Goal: Task Accomplishment & Management: Manage account settings

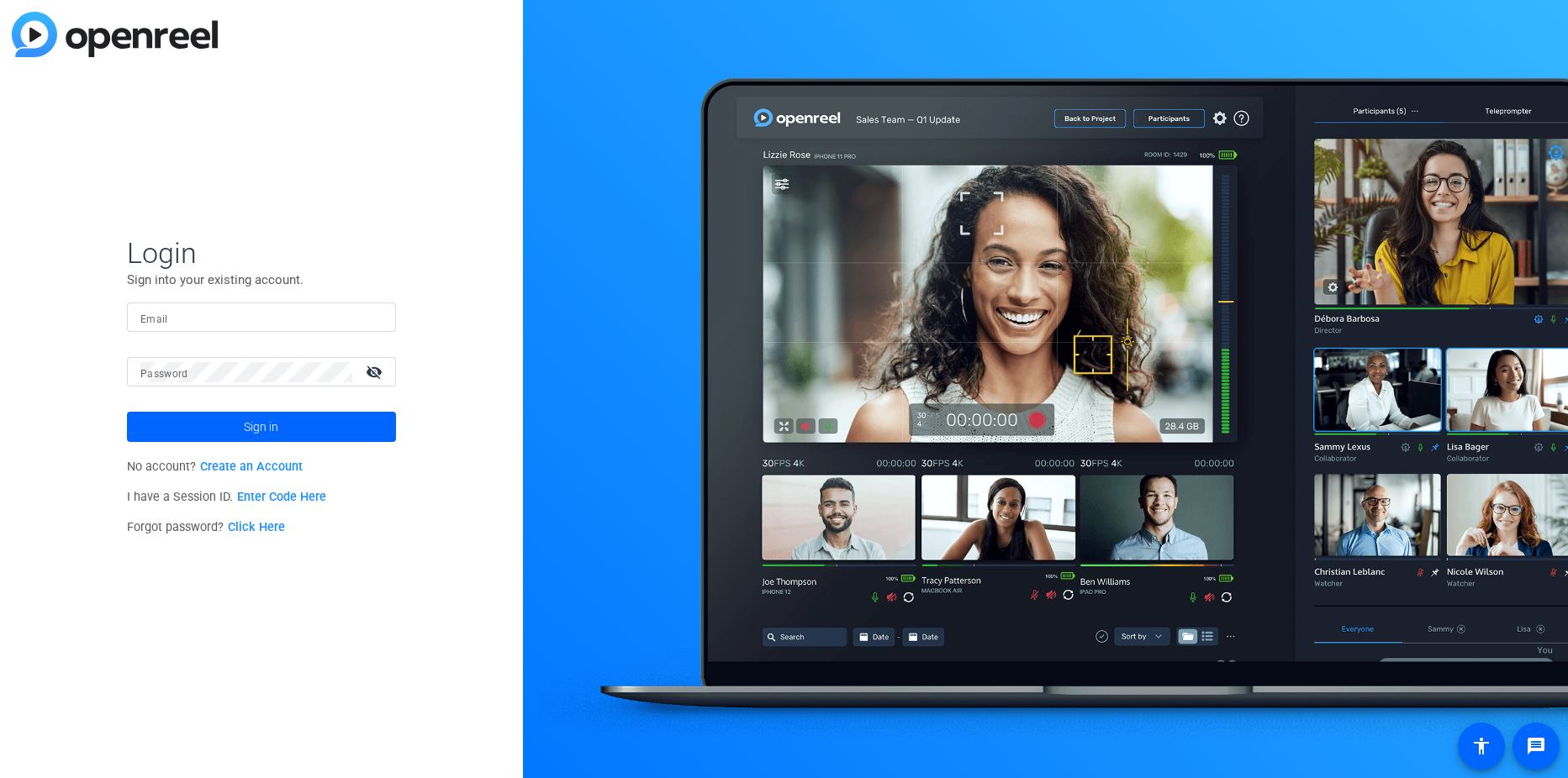
click at [199, 310] on div at bounding box center [261, 317] width 242 height 29
click at [198, 315] on input "Email" at bounding box center [261, 318] width 242 height 20
type input "charlotte.luckraft@rbc.com"
click at [127, 412] on button "Sign in" at bounding box center [261, 427] width 269 height 30
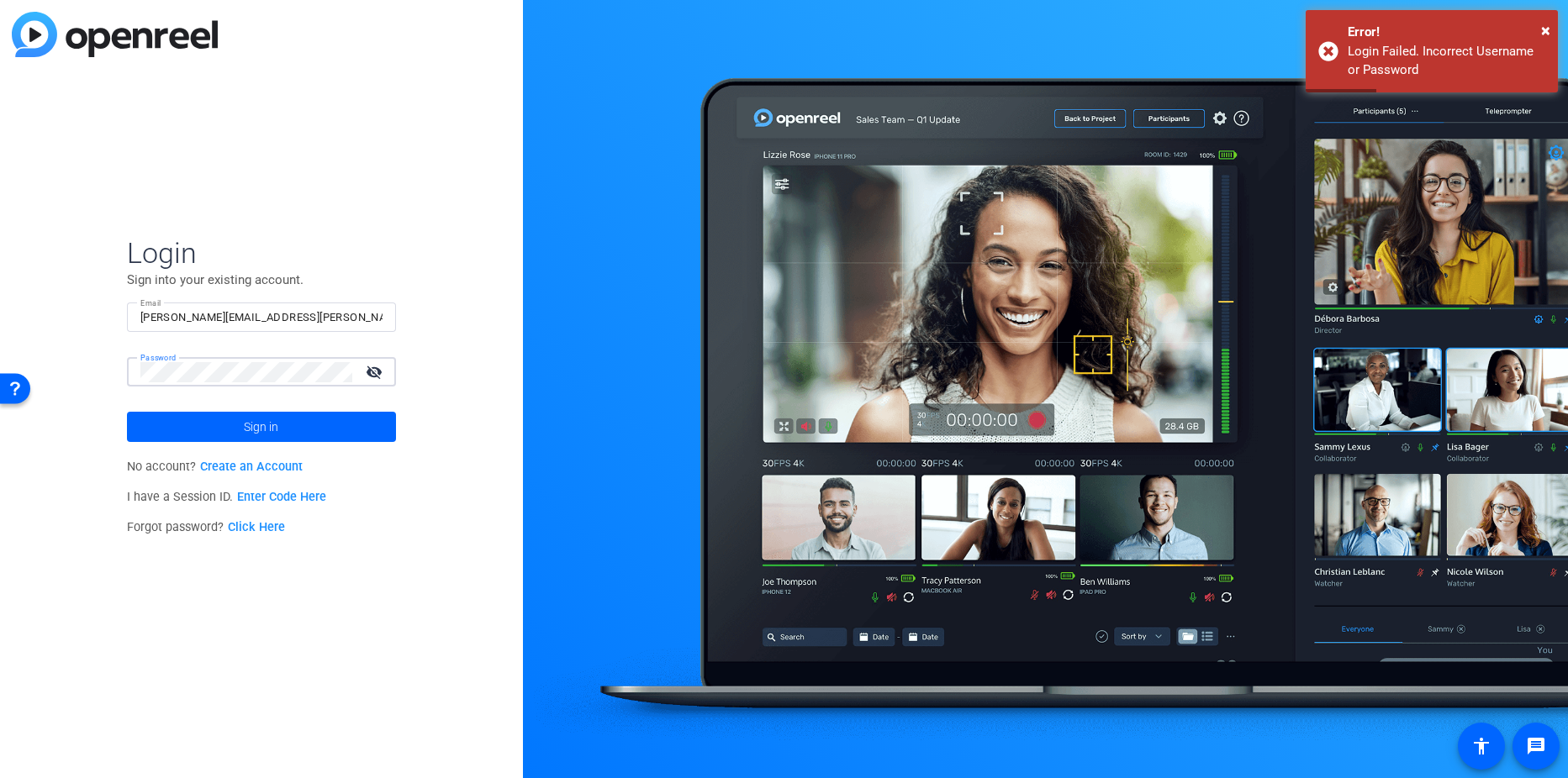
click at [0, 327] on html "Press Alt+1 for screen-reader mode, Alt+0 to cancel Accessibility Screen-Reader…" at bounding box center [784, 389] width 1568 height 778
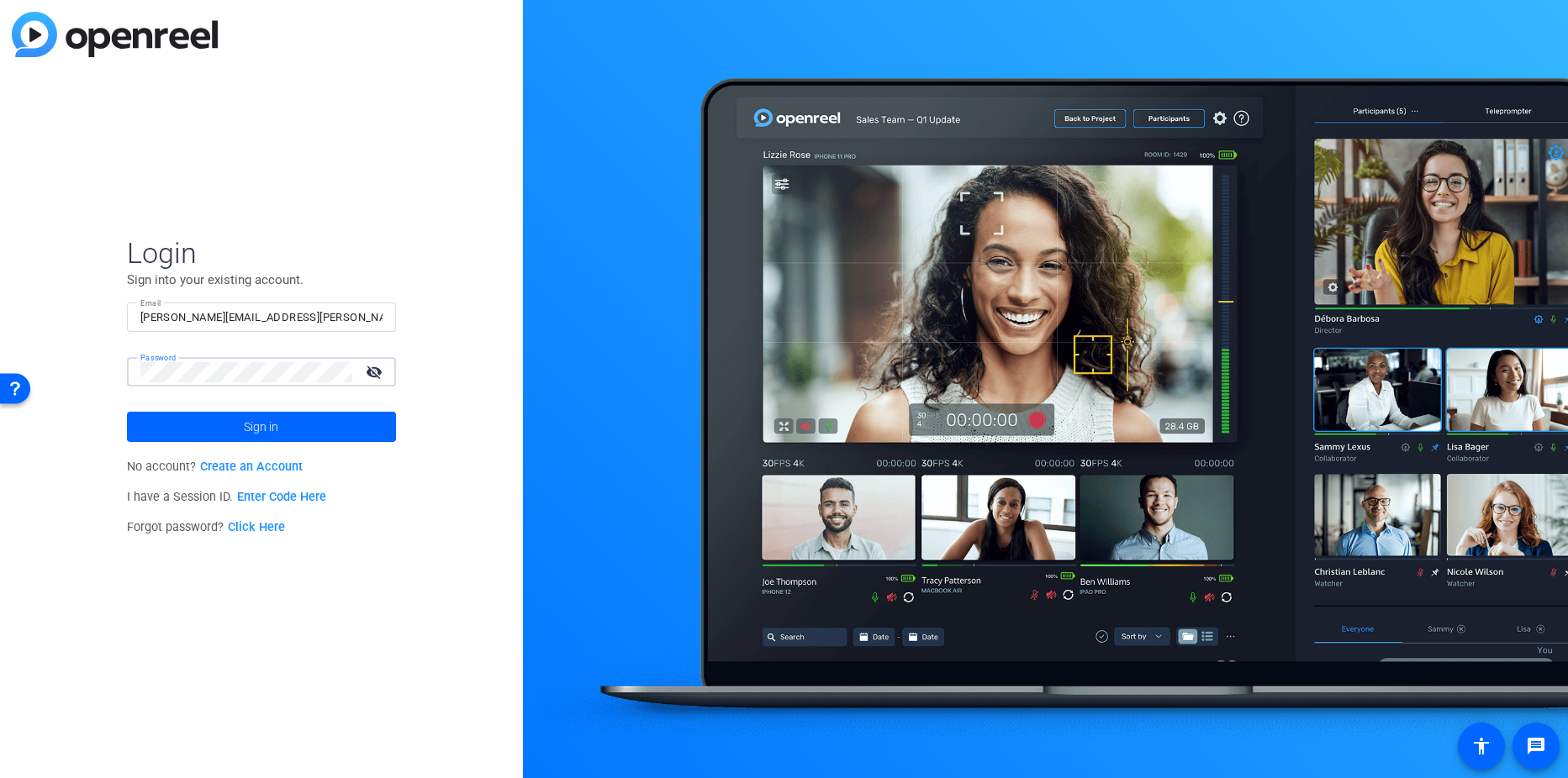
click at [127, 412] on button "Sign in" at bounding box center [261, 427] width 269 height 30
